Goal: Navigation & Orientation: Go to known website

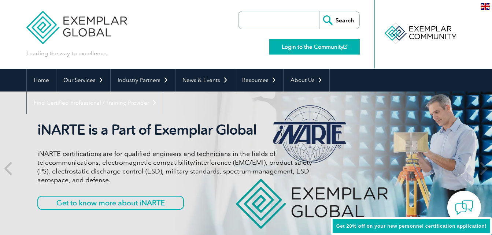
click at [314, 47] on link "Login to the Community" at bounding box center [314, 46] width 90 height 15
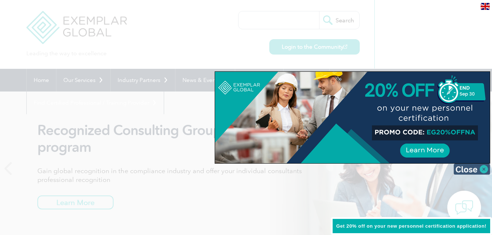
click at [477, 168] on img at bounding box center [471, 169] width 37 height 11
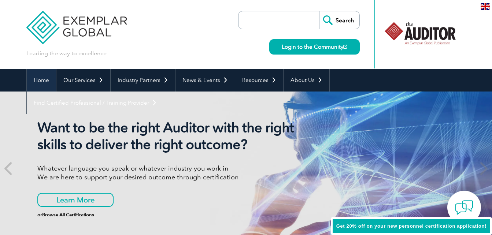
click at [46, 82] on link "Home" at bounding box center [41, 80] width 29 height 23
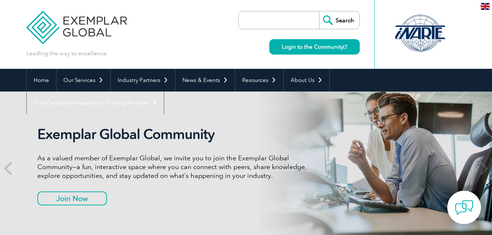
click at [159, 63] on div "Leading the way to excellence Search Login to the Community ▼" at bounding box center [245, 34] width 439 height 69
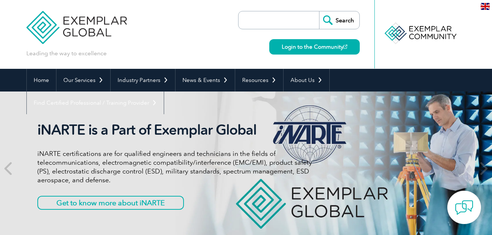
click at [95, 31] on img at bounding box center [76, 22] width 101 height 44
